Goal: Transaction & Acquisition: Purchase product/service

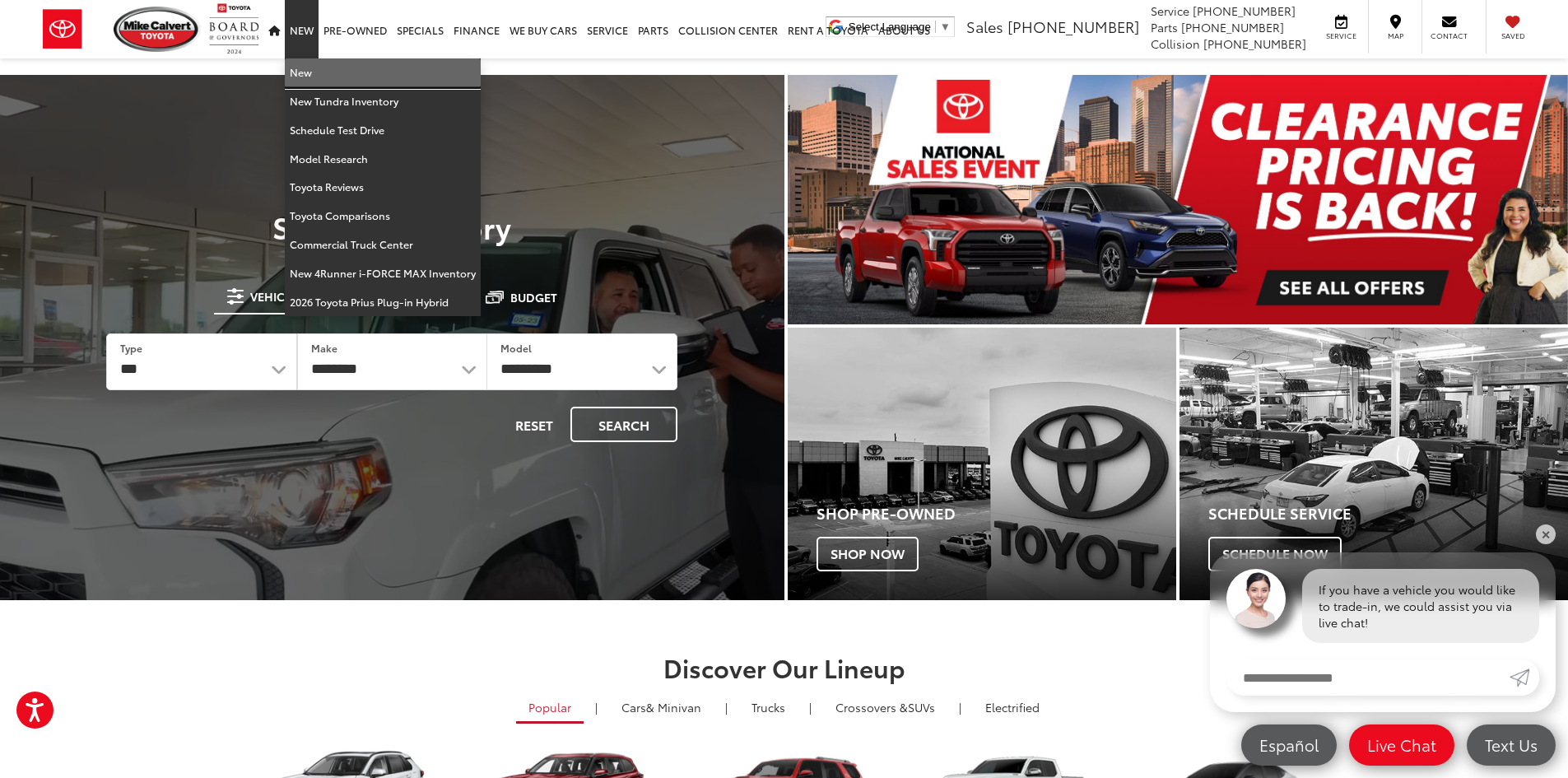
click at [310, 66] on link "New" at bounding box center [383, 73] width 196 height 29
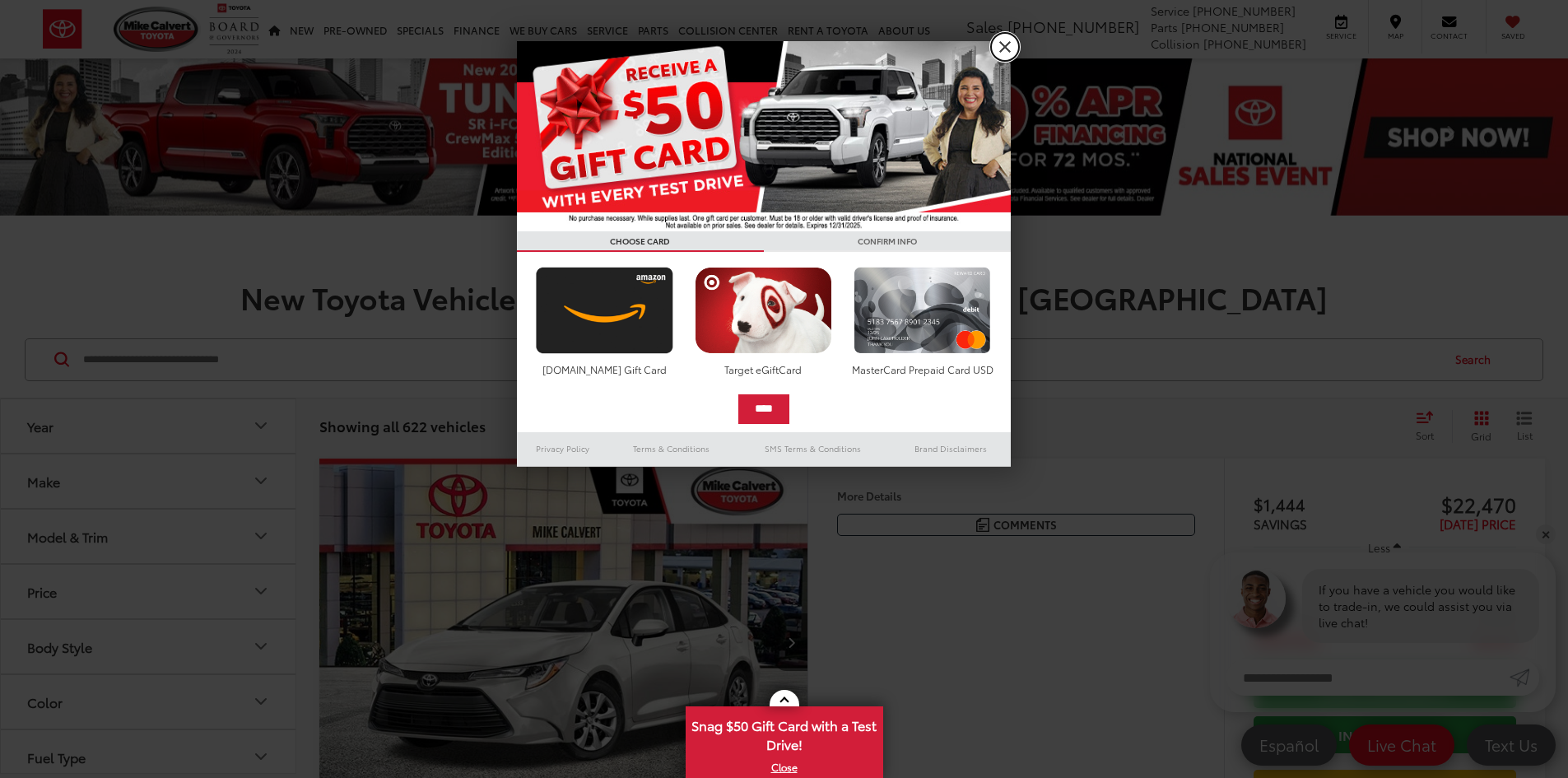
click at [1001, 40] on link "X" at bounding box center [1005, 46] width 28 height 28
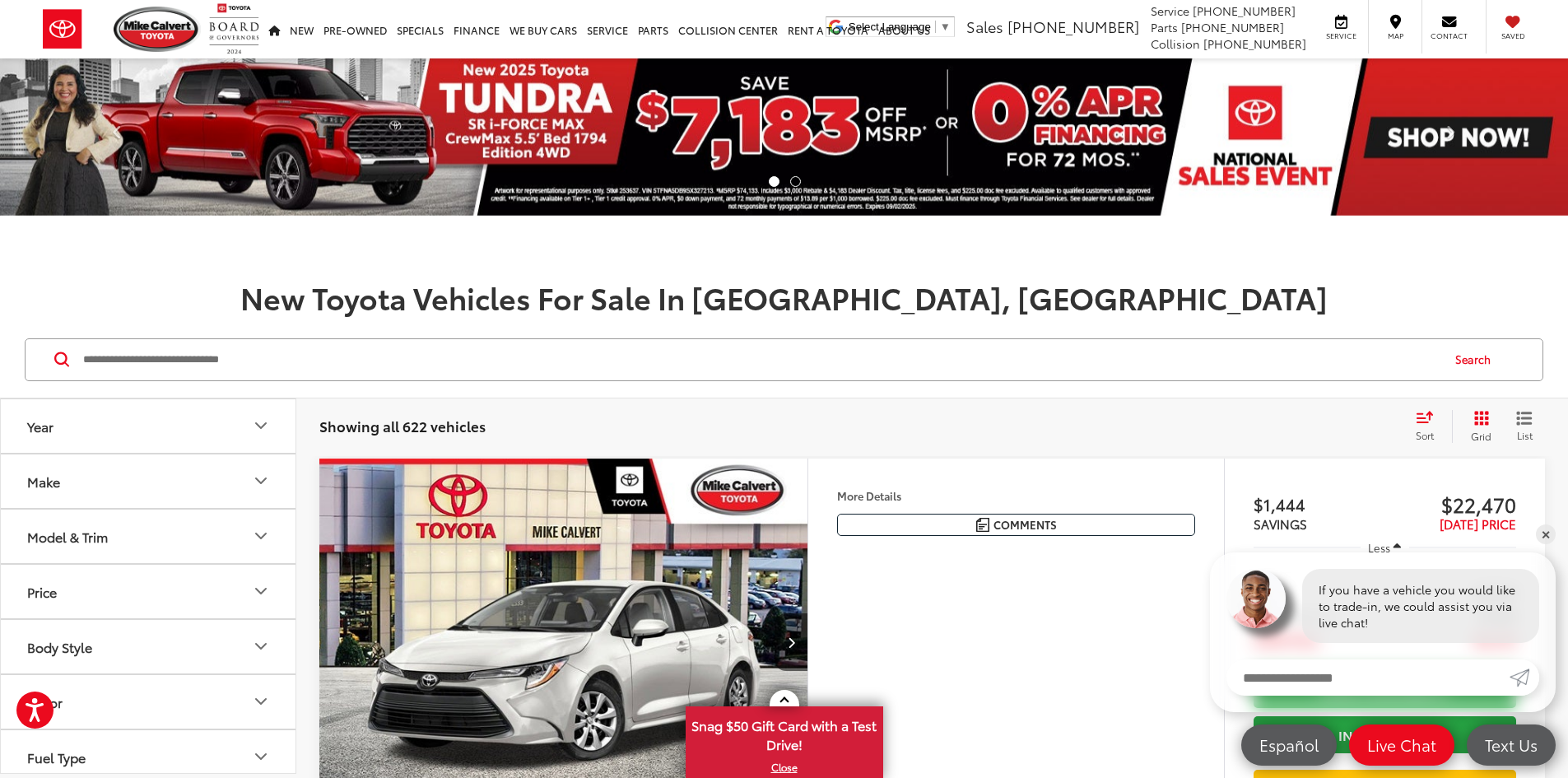
click at [500, 355] on input "Search by Make, Model, or Keyword" at bounding box center [761, 360] width 1358 height 40
paste input "*********"
type input "*********"
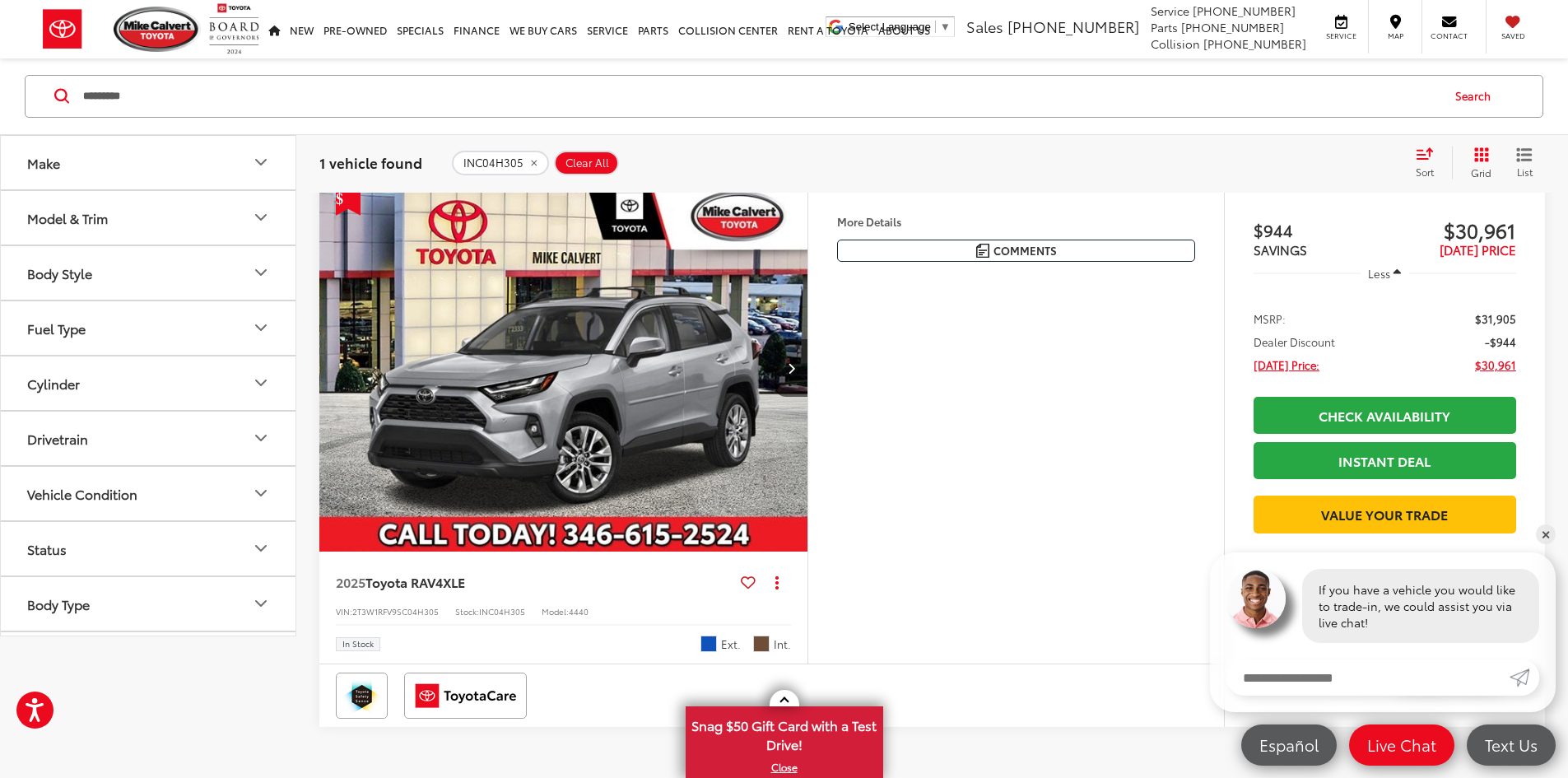
scroll to position [330, 0]
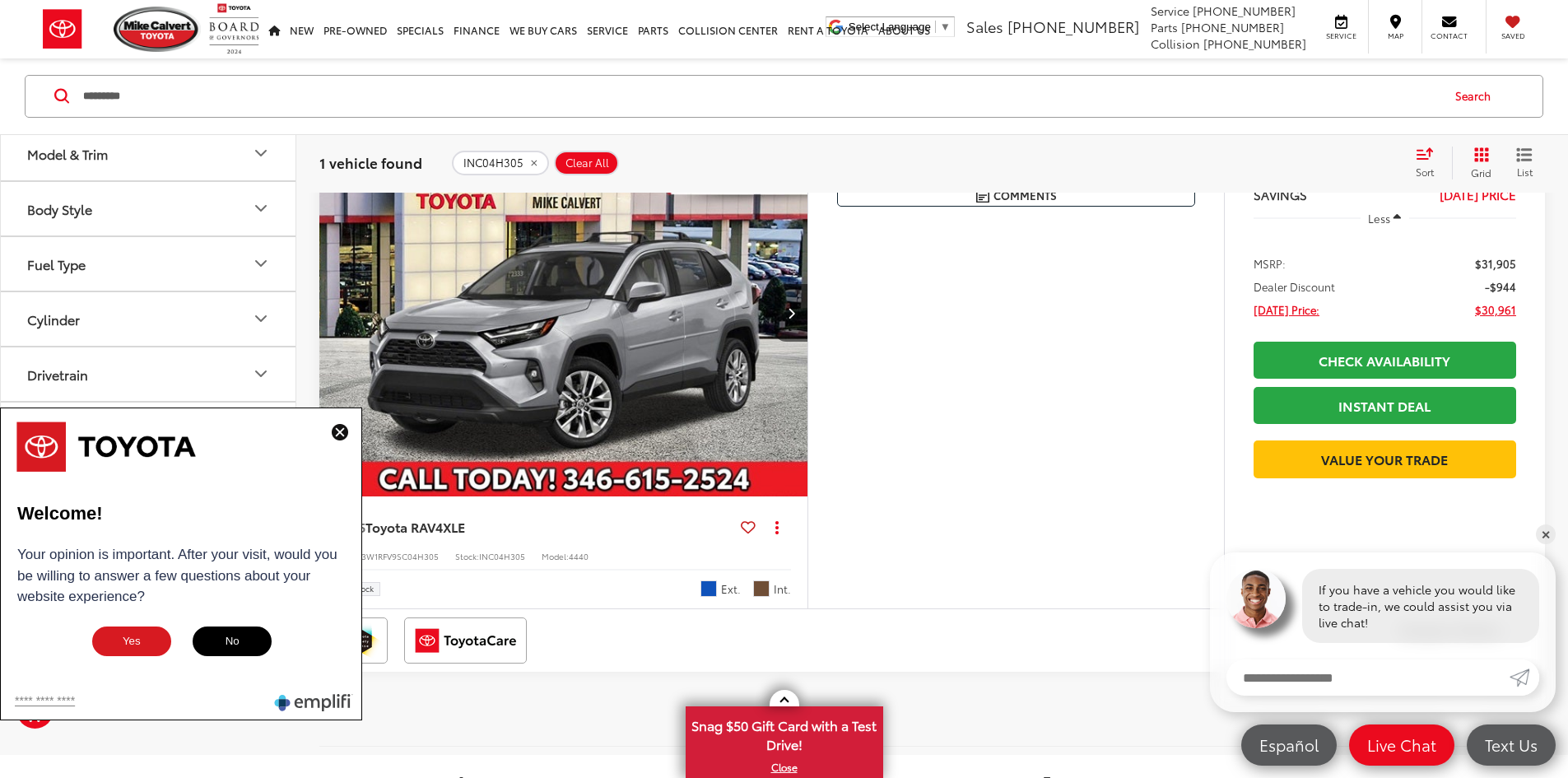
click at [222, 180] on button "Model & Trim" at bounding box center [149, 153] width 296 height 54
click at [340, 438] on img at bounding box center [340, 432] width 16 height 16
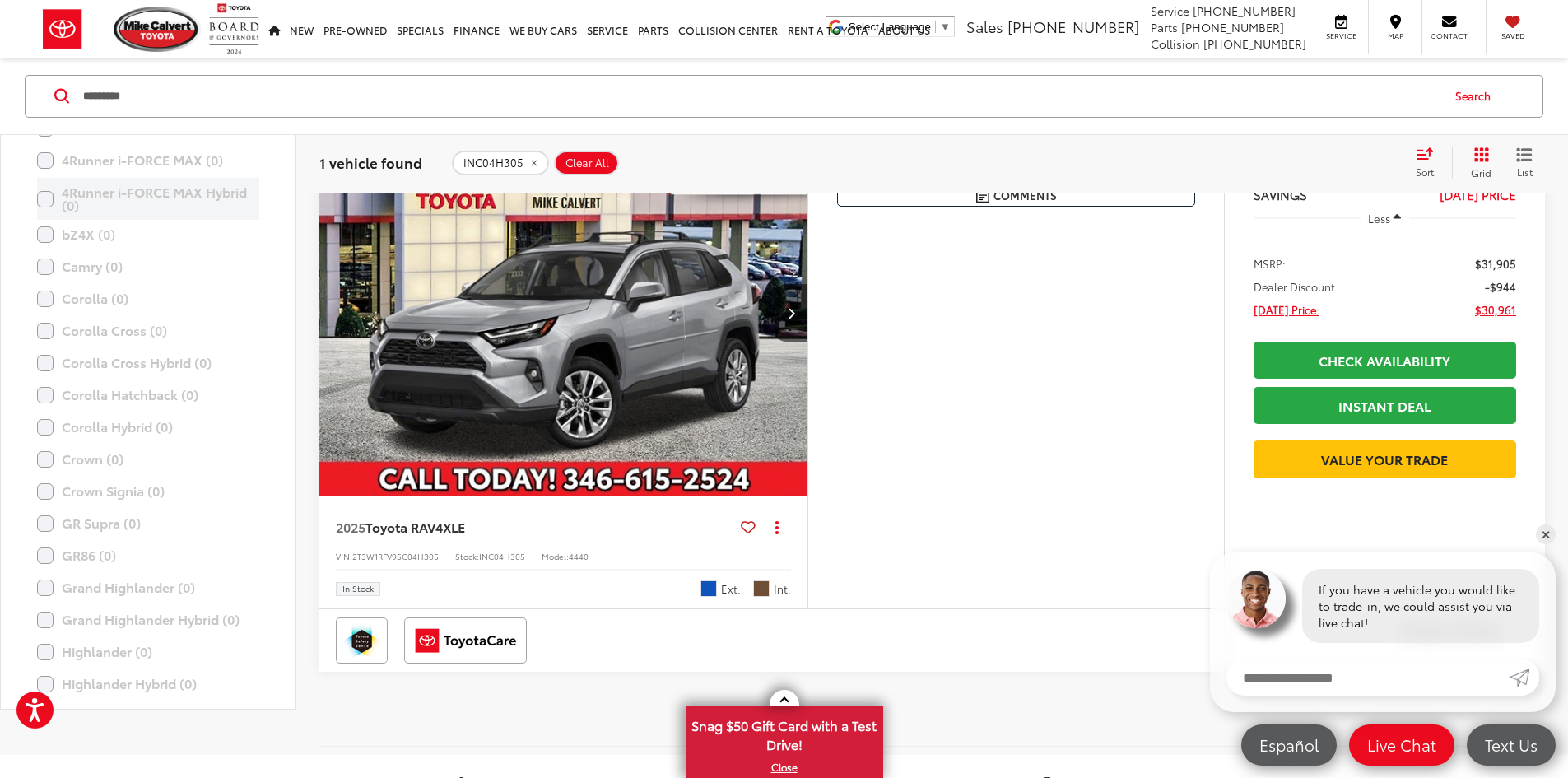
scroll to position [0, 0]
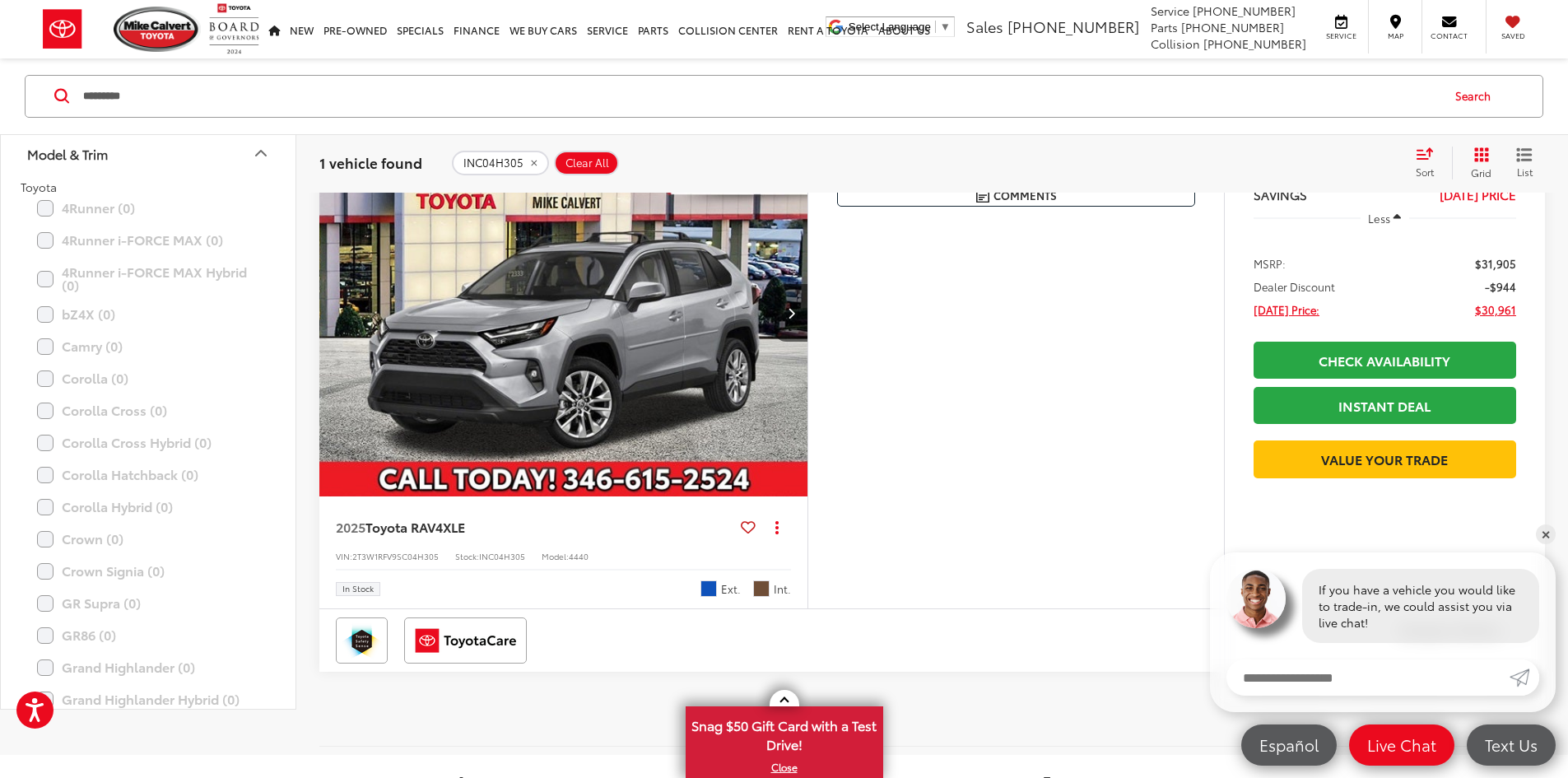
click at [537, 162] on icon "remove INC04H305" at bounding box center [534, 162] width 11 height 10
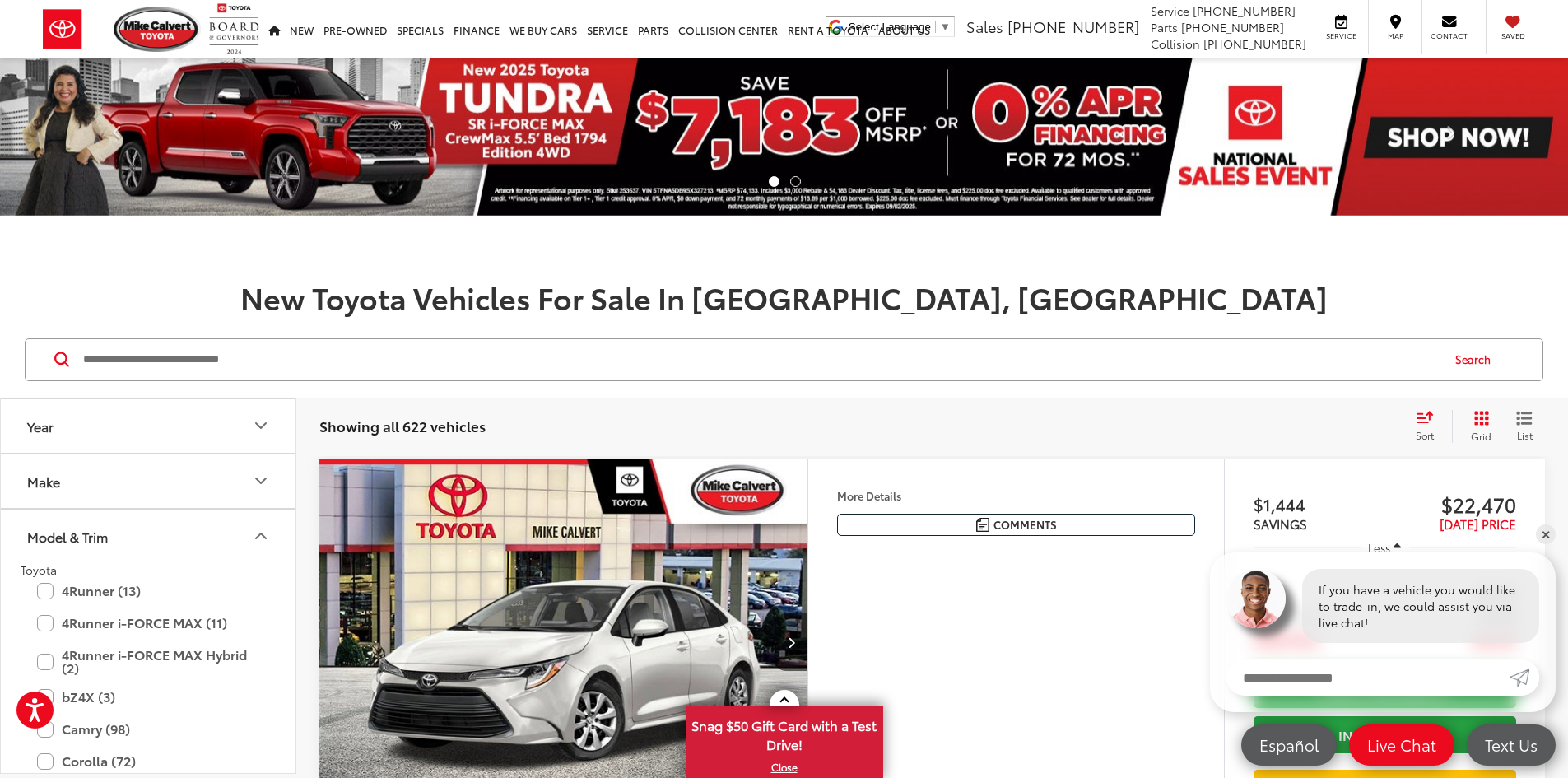
click at [251, 485] on button "Make" at bounding box center [149, 481] width 296 height 54
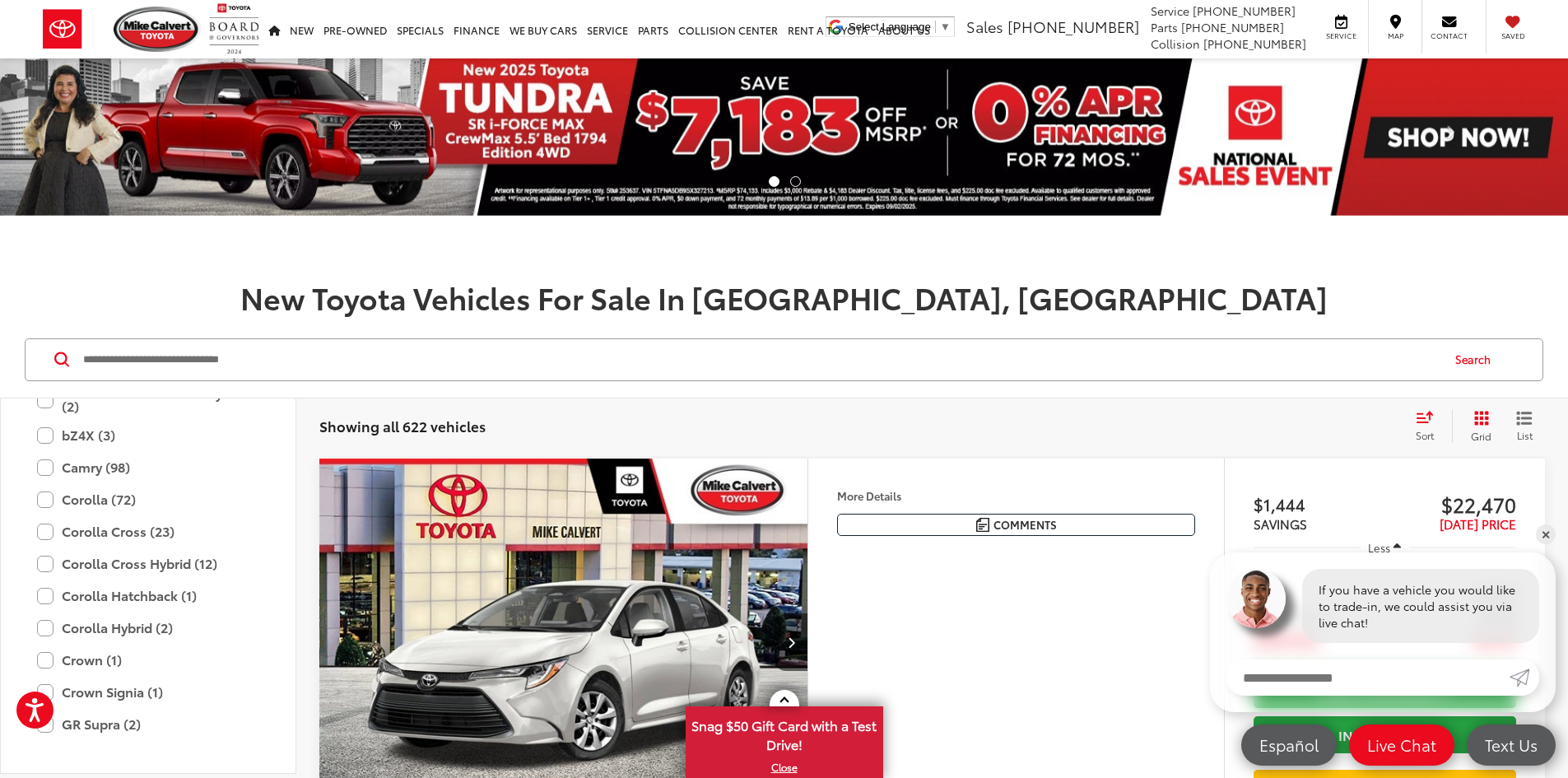
scroll to position [330, 0]
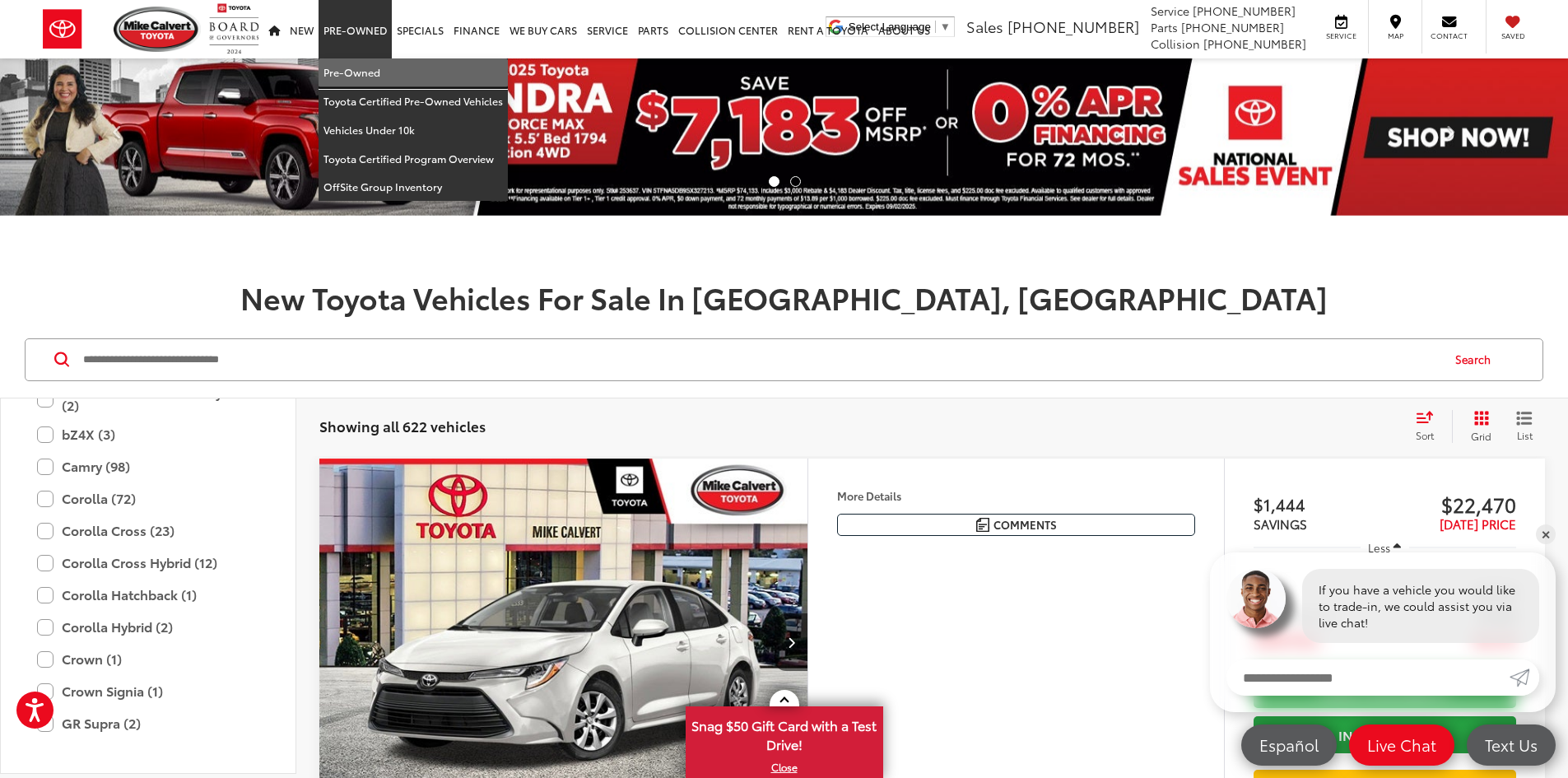
click at [327, 61] on link "Pre-Owned" at bounding box center [413, 73] width 190 height 29
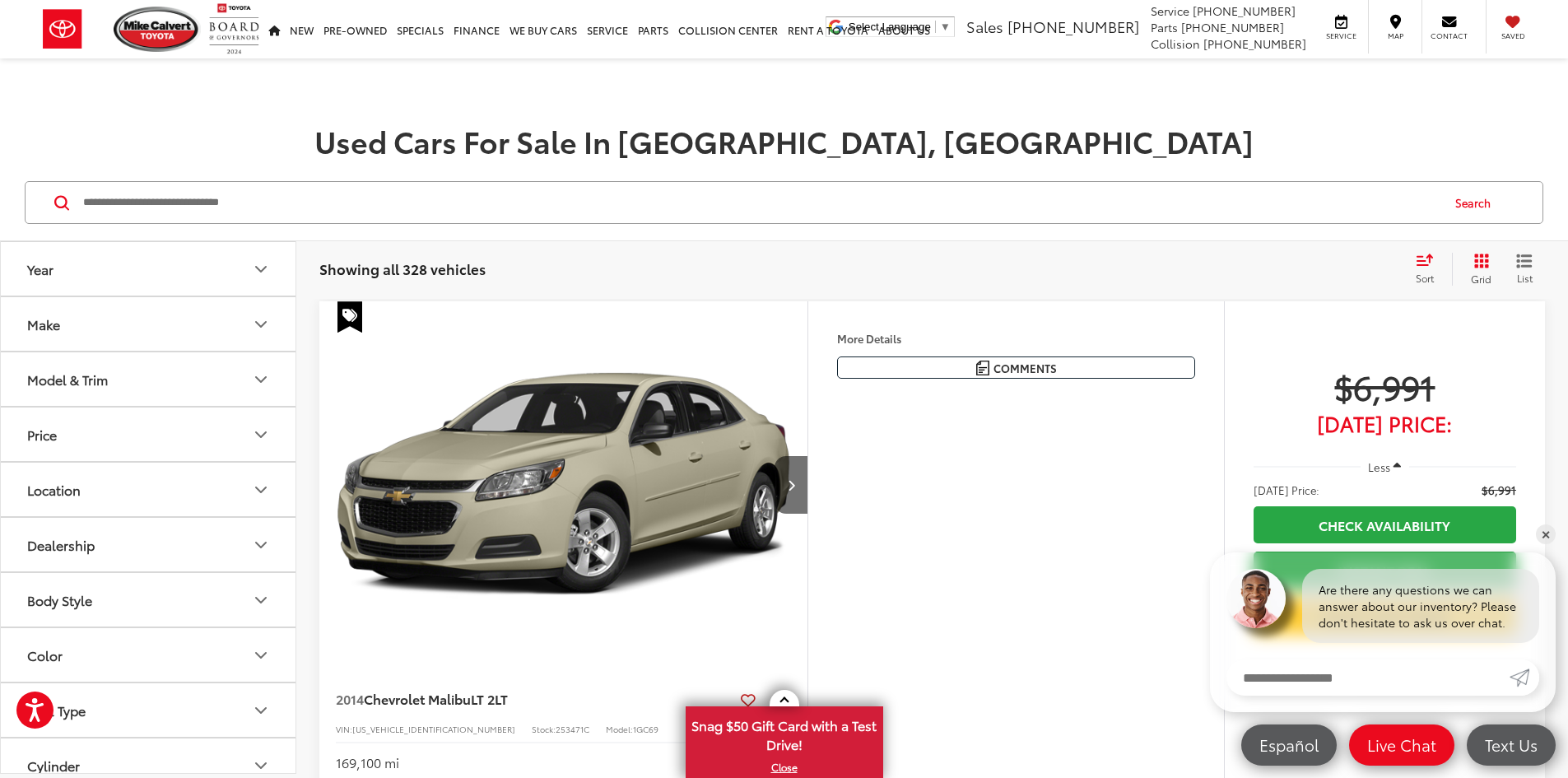
click at [264, 360] on button "Model & Trim" at bounding box center [149, 379] width 296 height 54
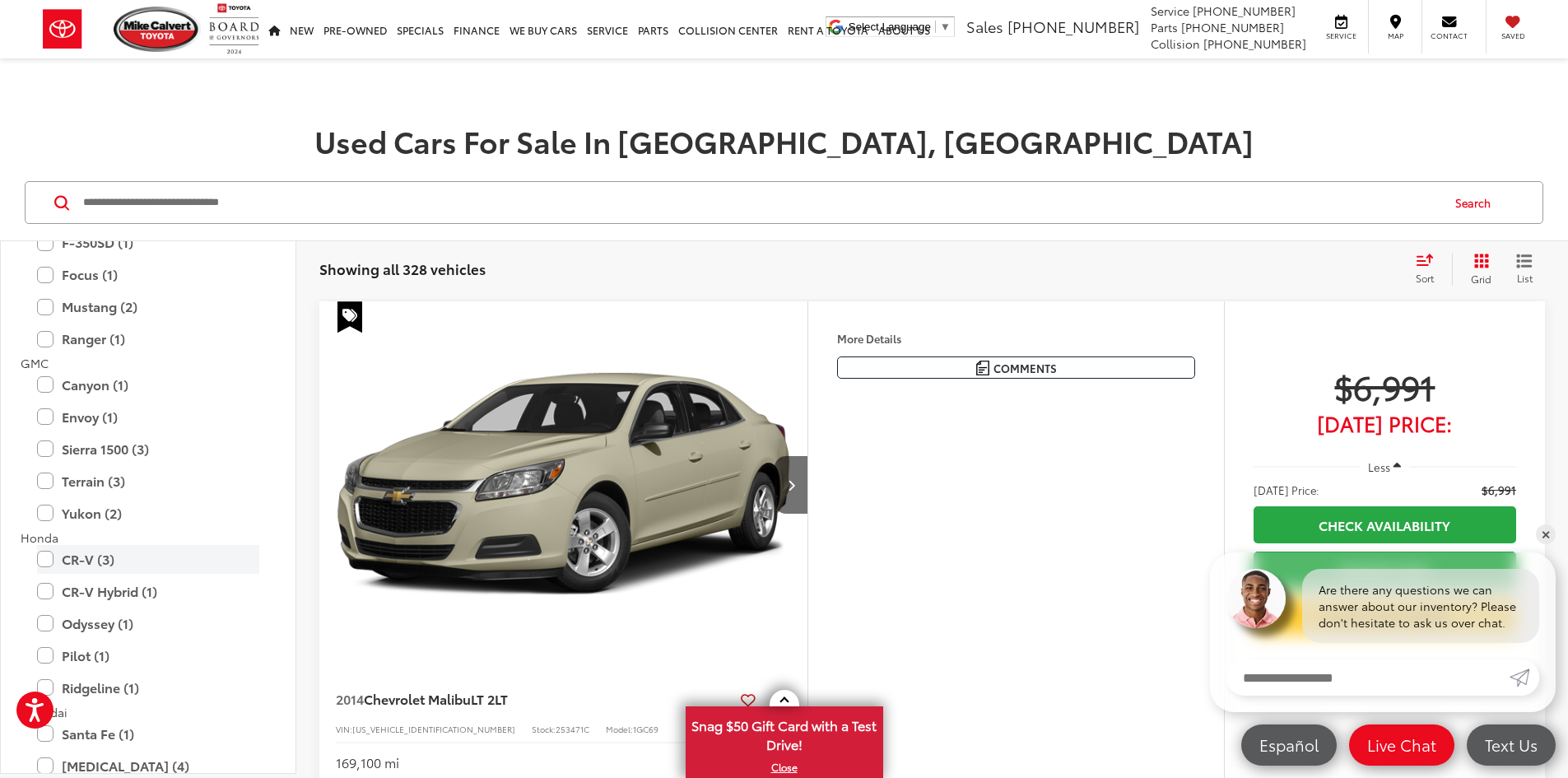
scroll to position [1153, 0]
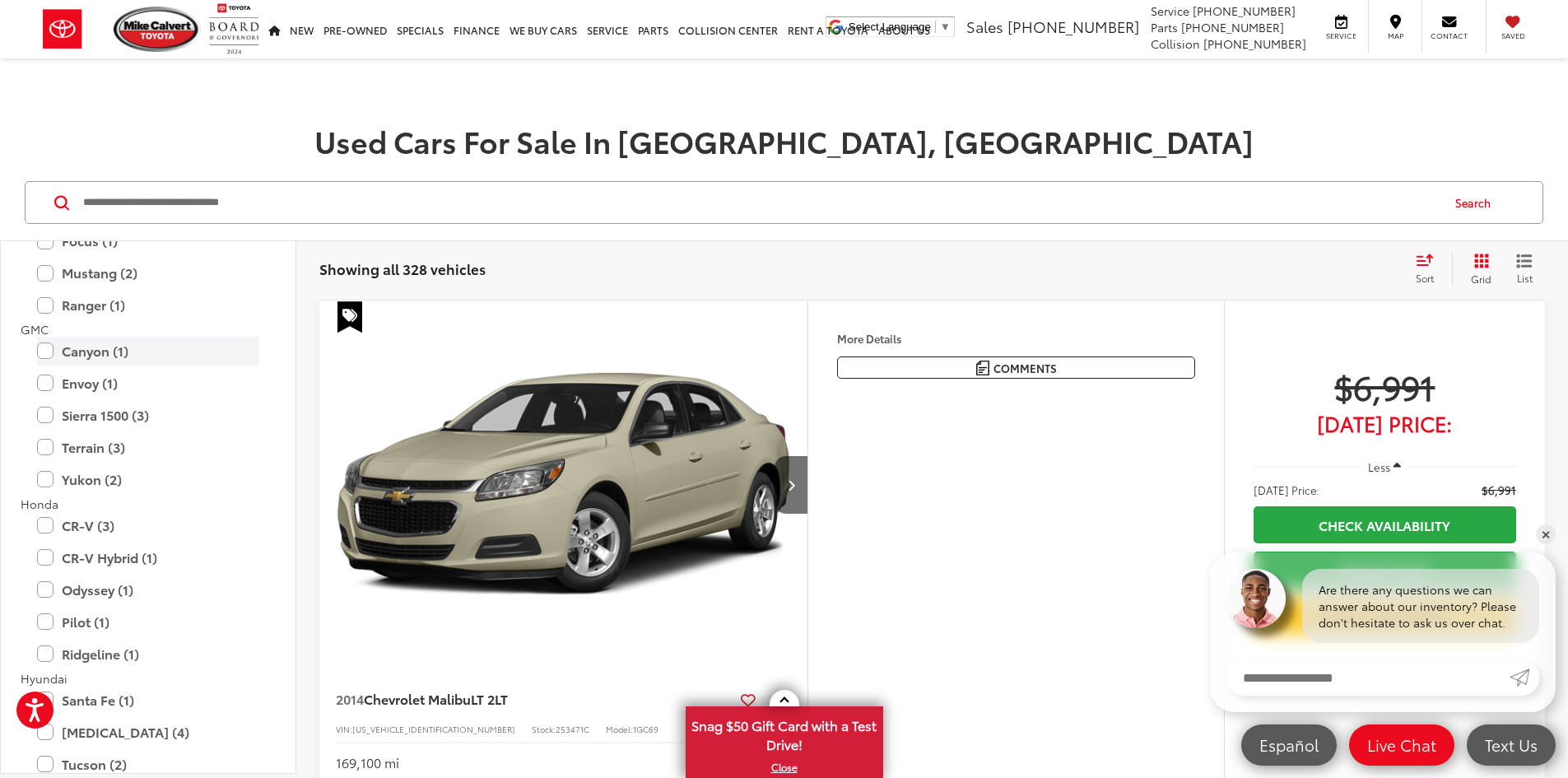
click at [77, 360] on label "Canyon (1)" at bounding box center [148, 351] width 222 height 29
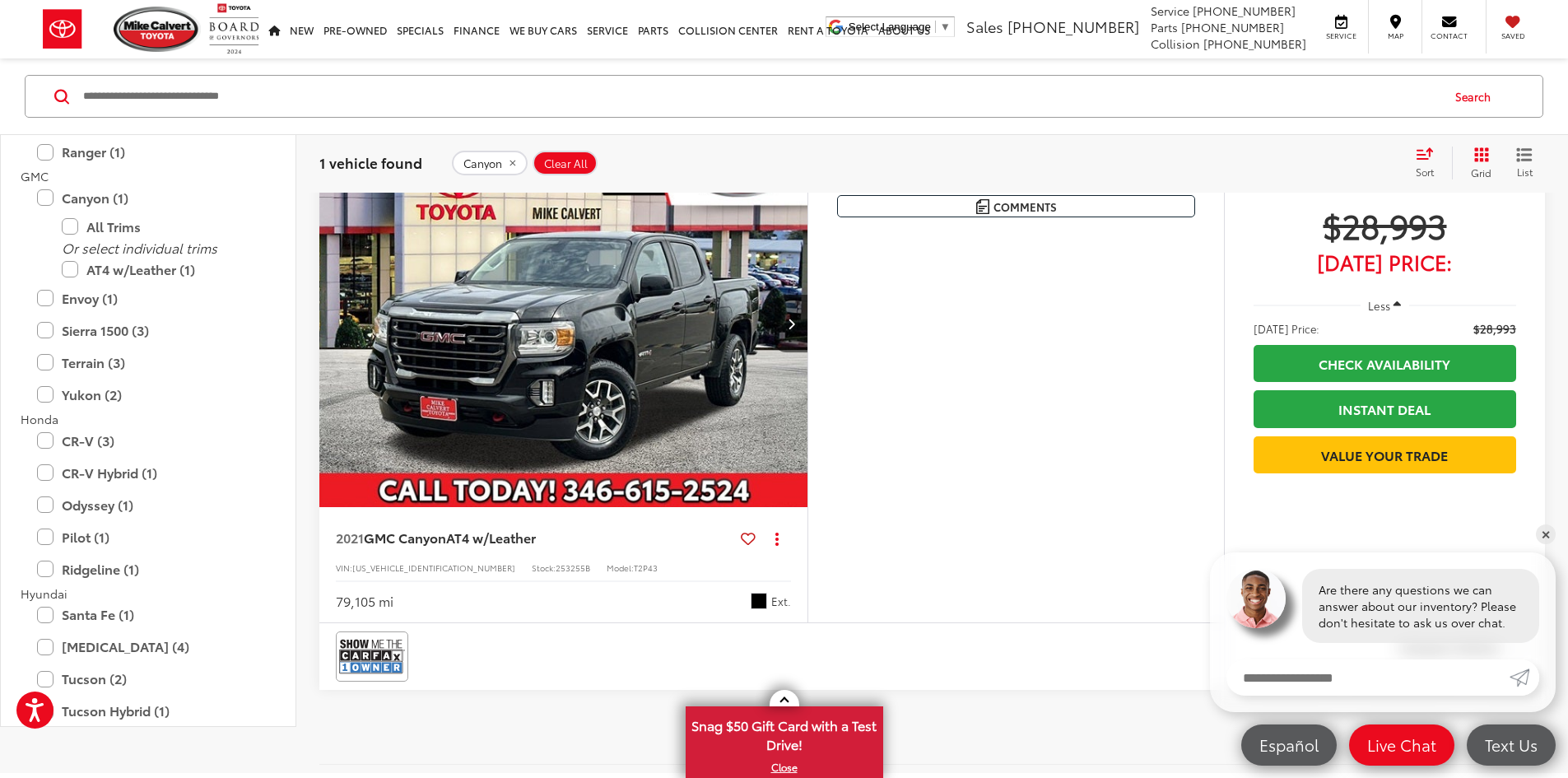
scroll to position [164, 0]
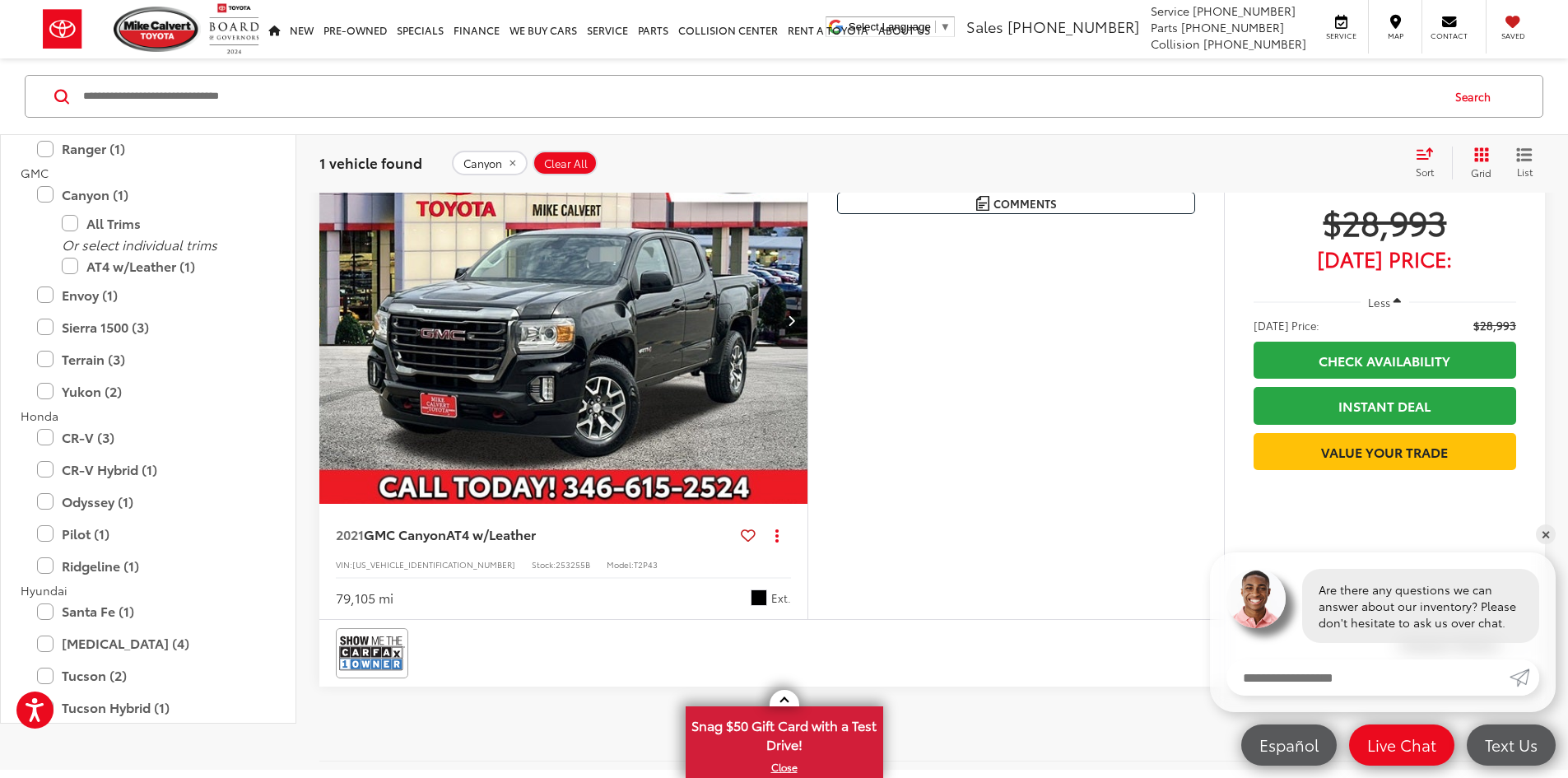
click at [618, 419] on img "2021 GMC Canyon AT4 w/Leather 0" at bounding box center [564, 320] width 490 height 368
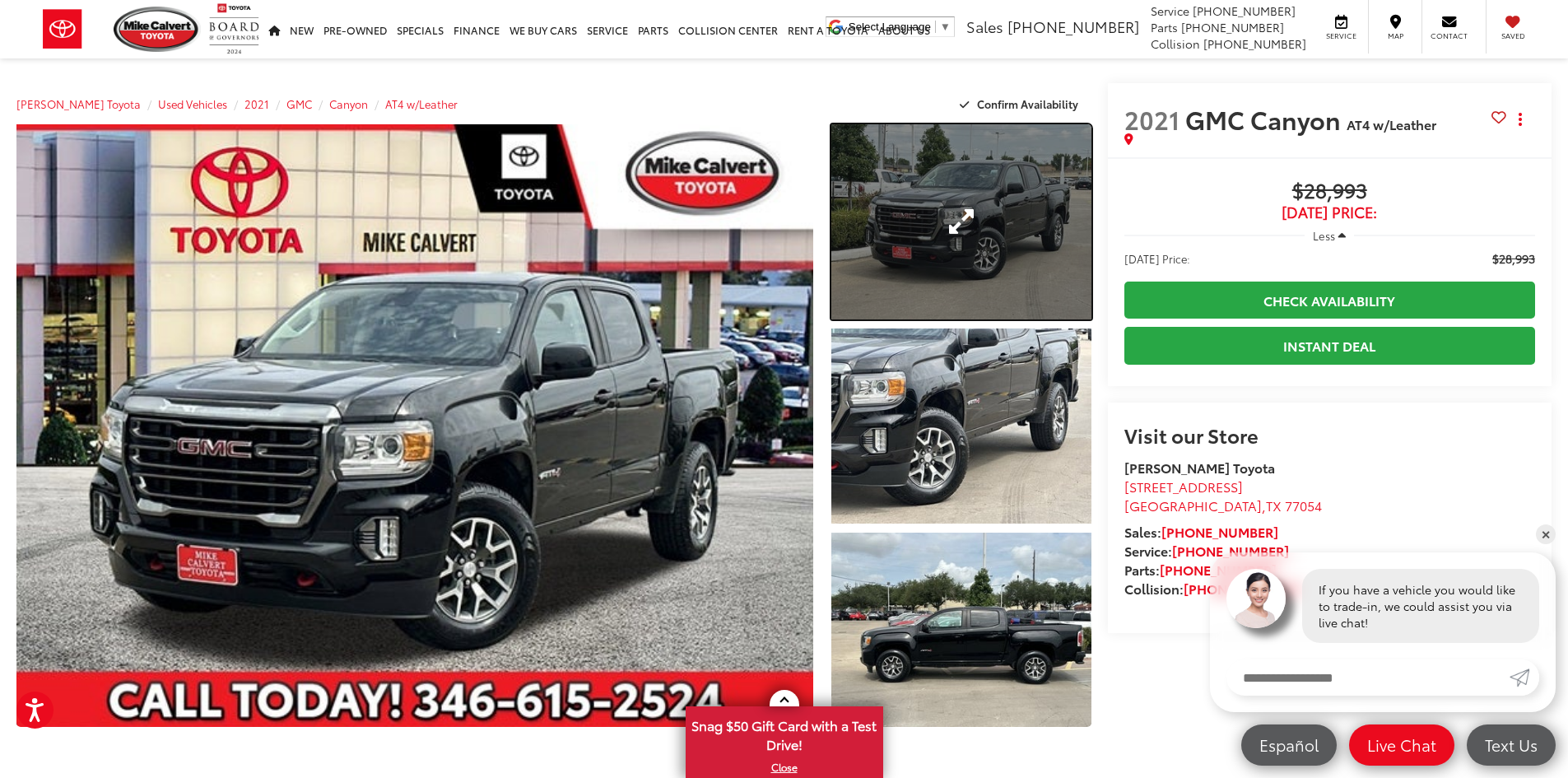
click at [966, 269] on link "Expand Photo 1" at bounding box center [962, 222] width 261 height 195
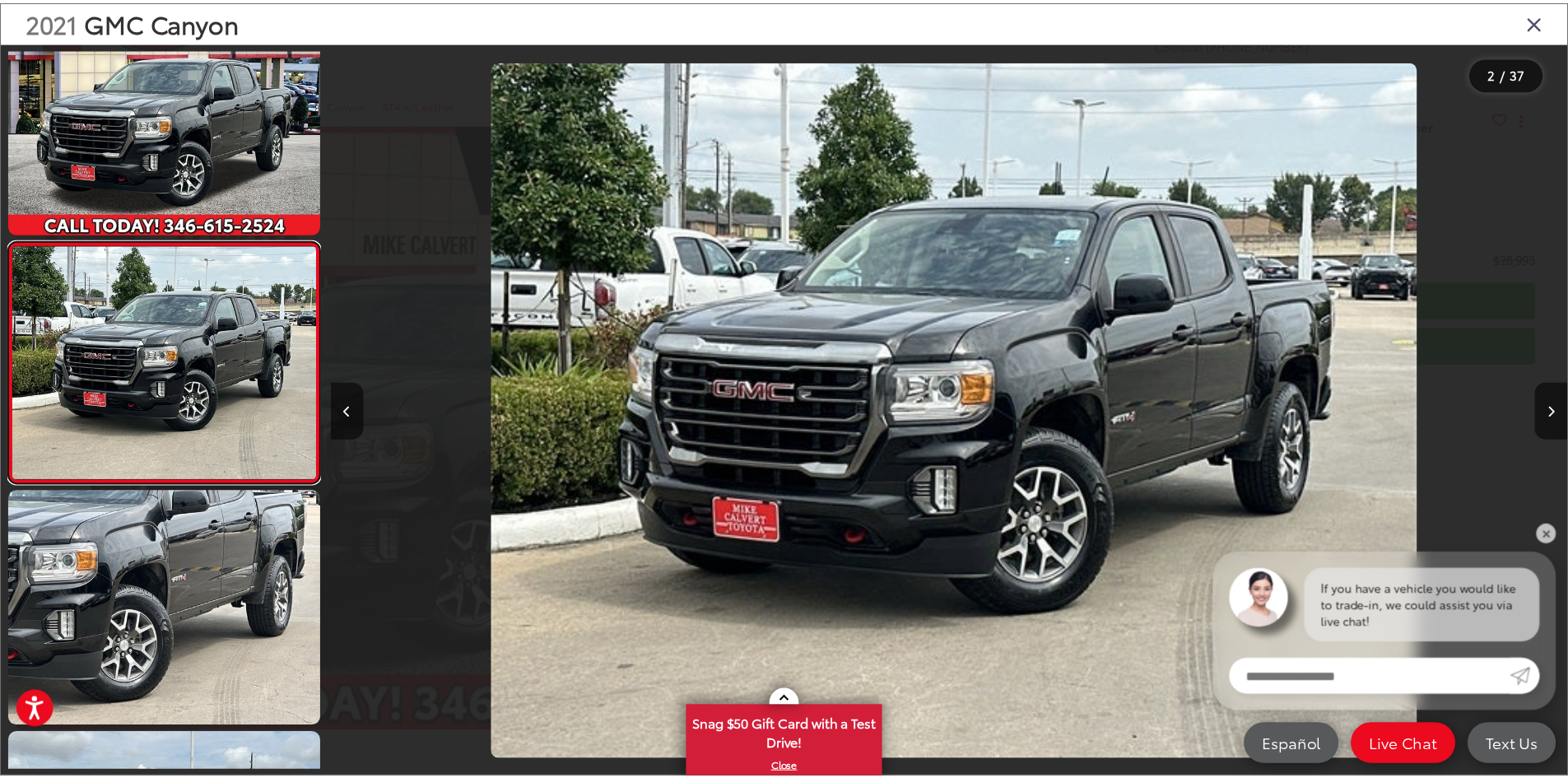
scroll to position [0, 1247]
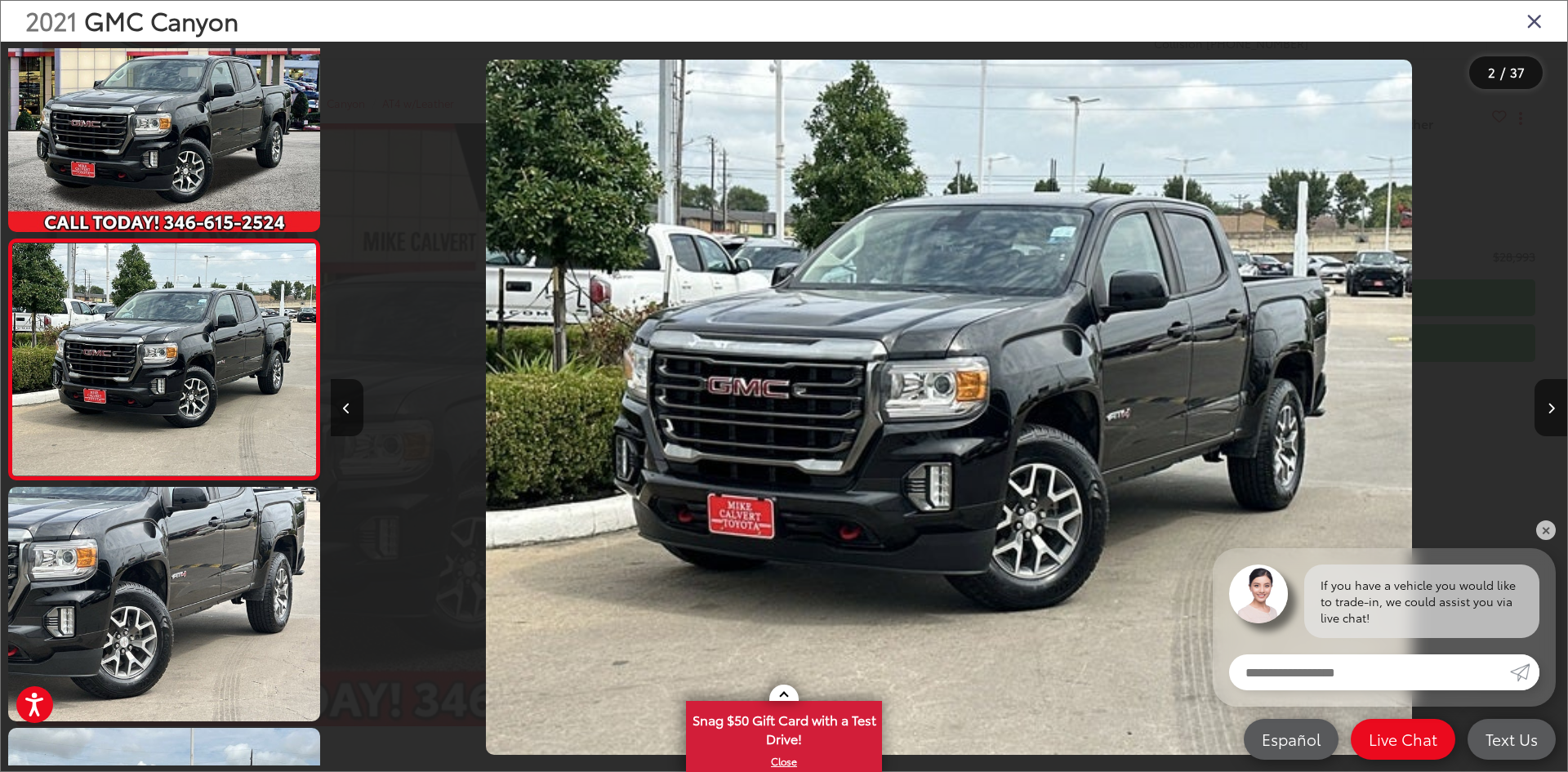
click at [1542, 15] on icon "Close gallery" at bounding box center [1535, 21] width 16 height 22
